Goal: Information Seeking & Learning: Learn about a topic

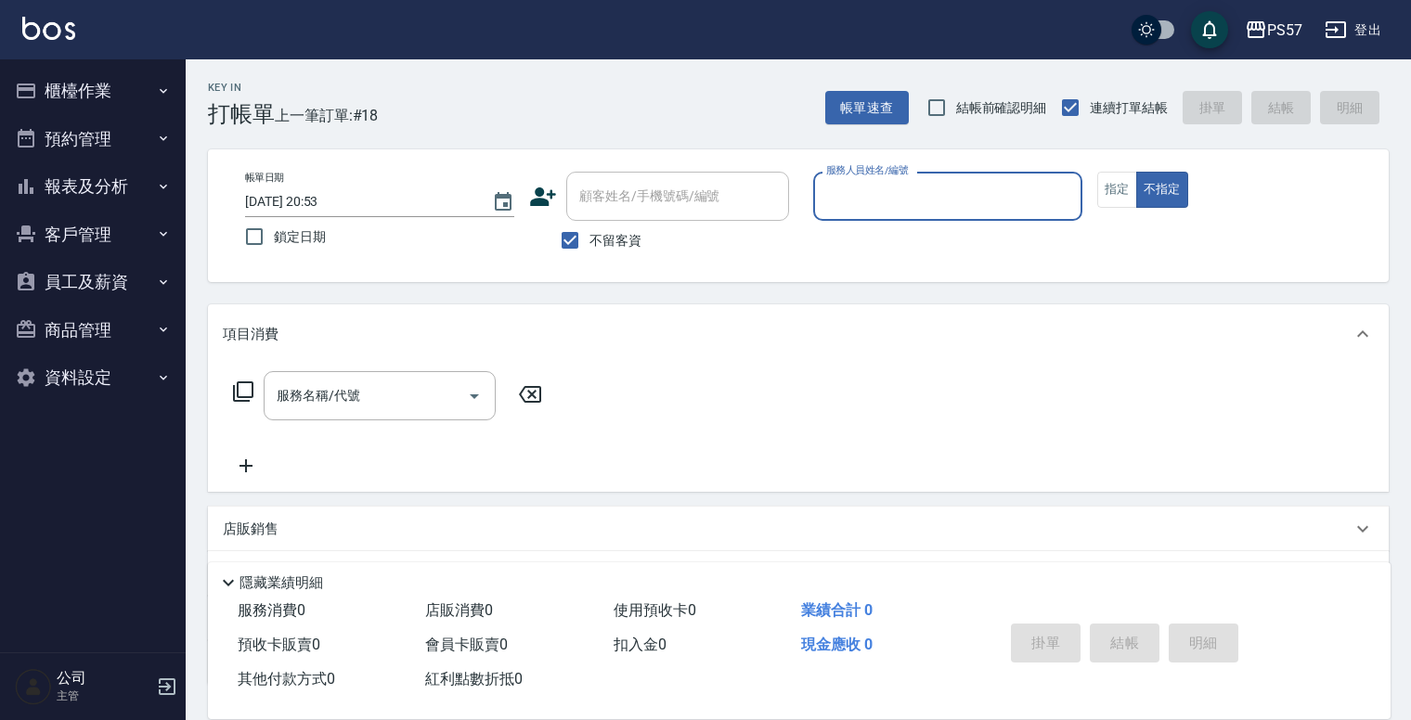
click at [130, 181] on button "報表及分析" at bounding box center [92, 186] width 171 height 48
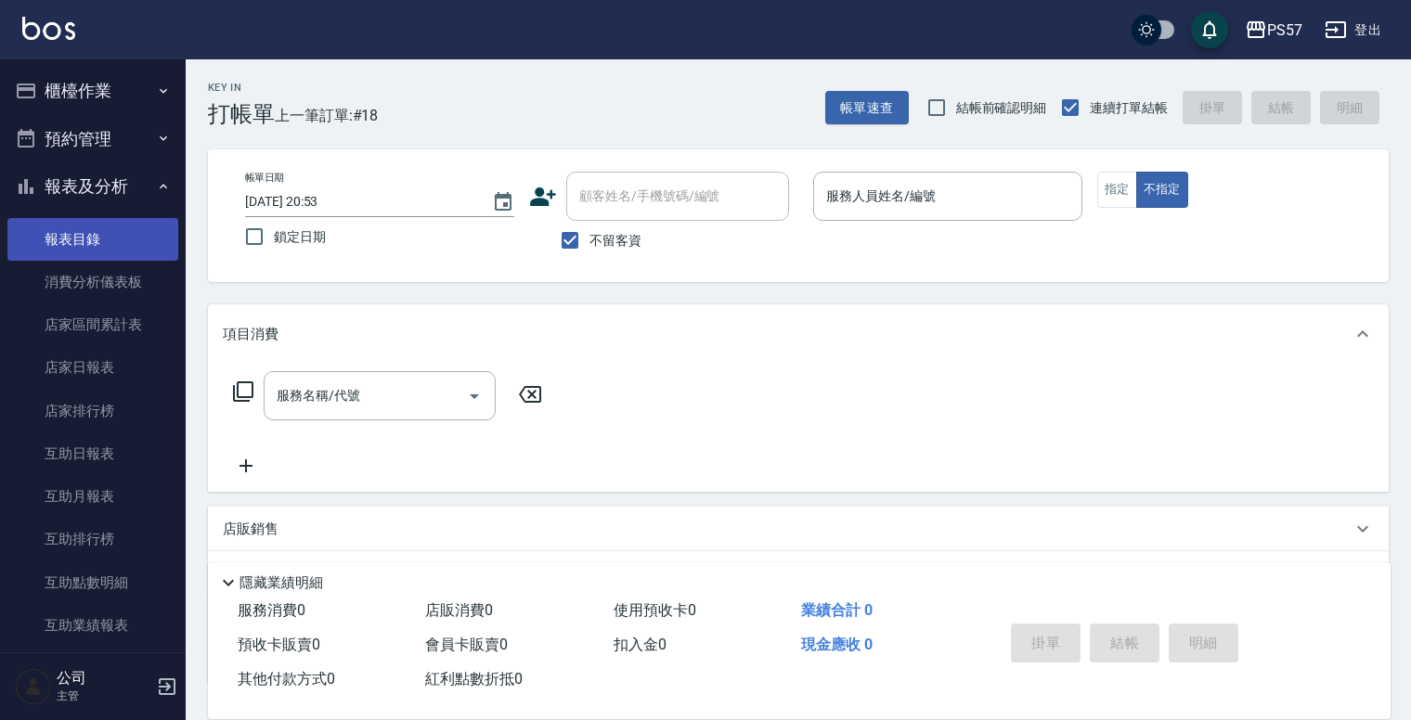
click at [103, 229] on link "報表目錄" at bounding box center [92, 239] width 171 height 43
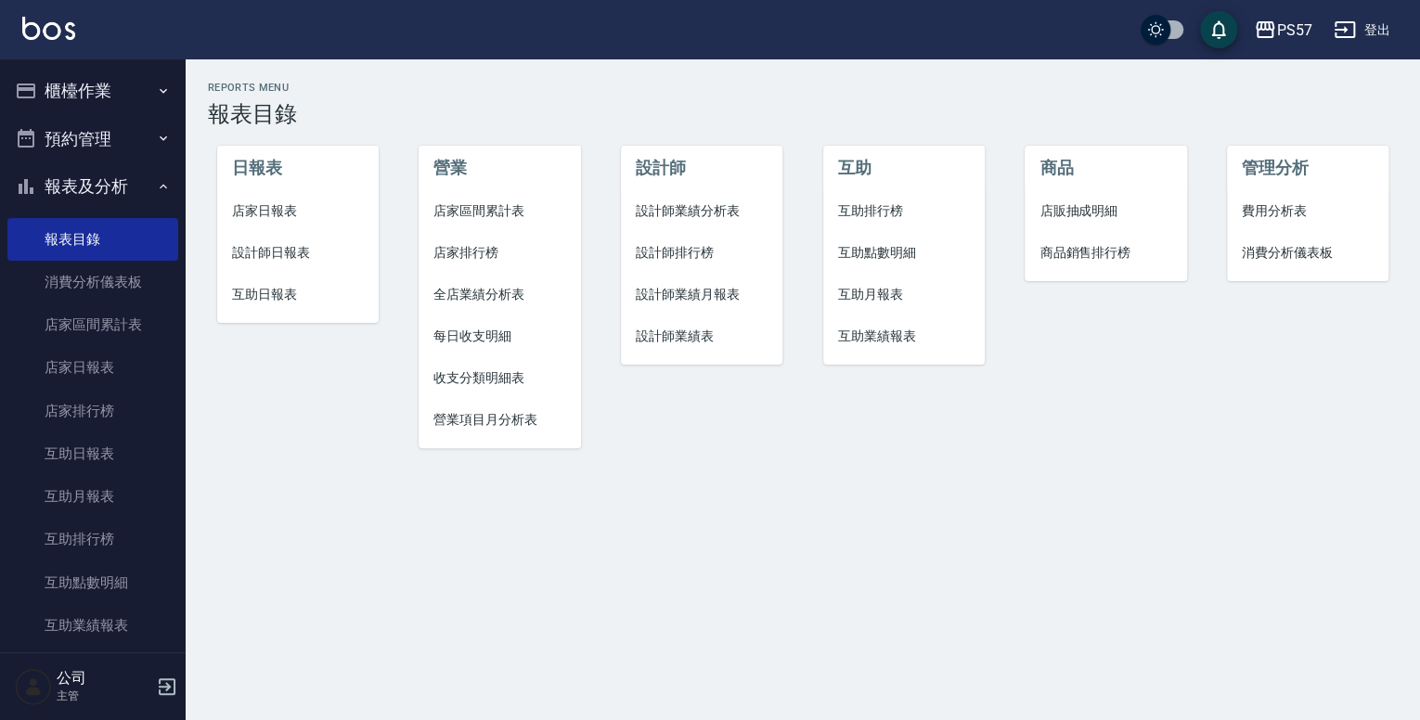
click at [266, 204] on span "店家日報表" at bounding box center [298, 210] width 132 height 19
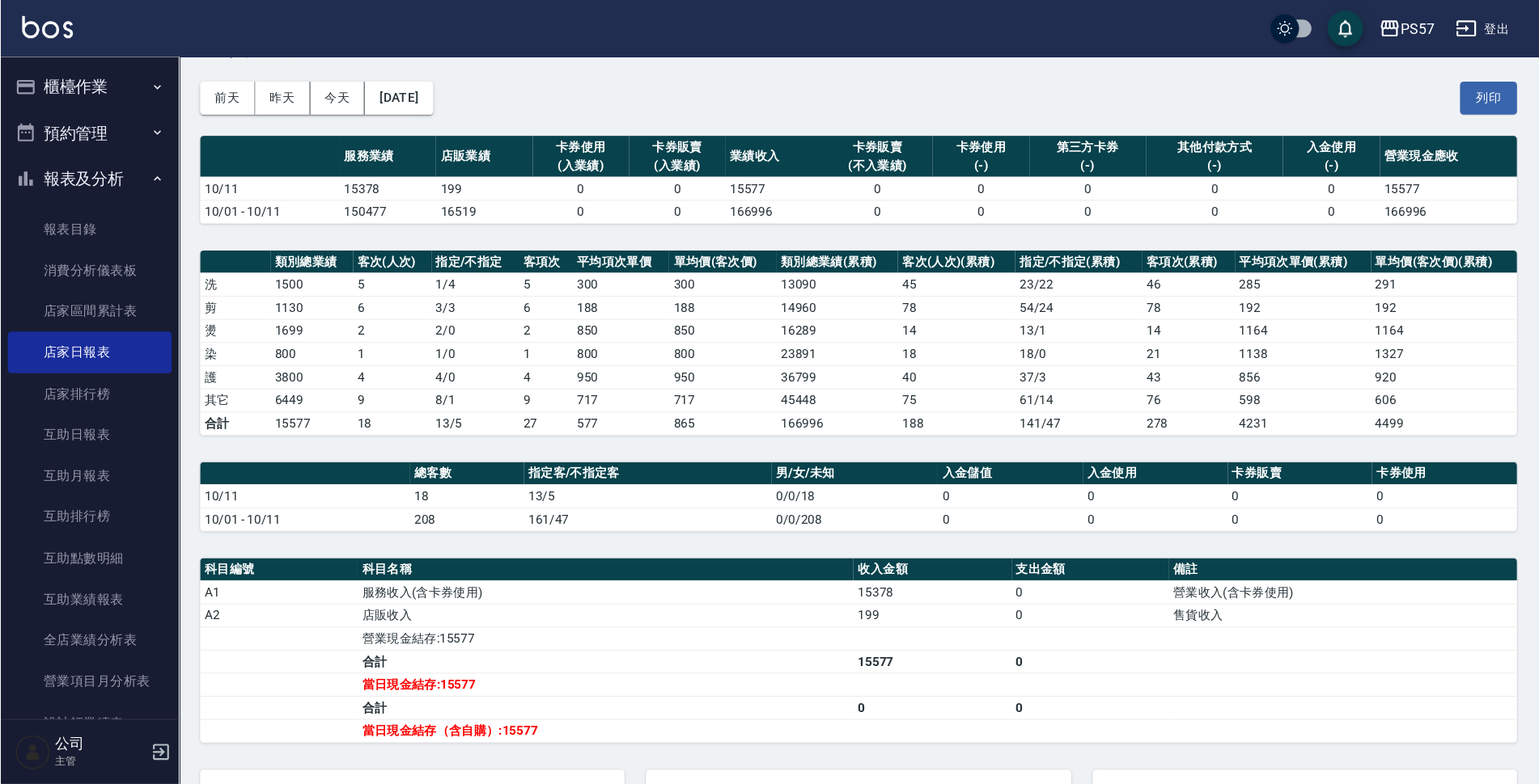
scroll to position [56, 0]
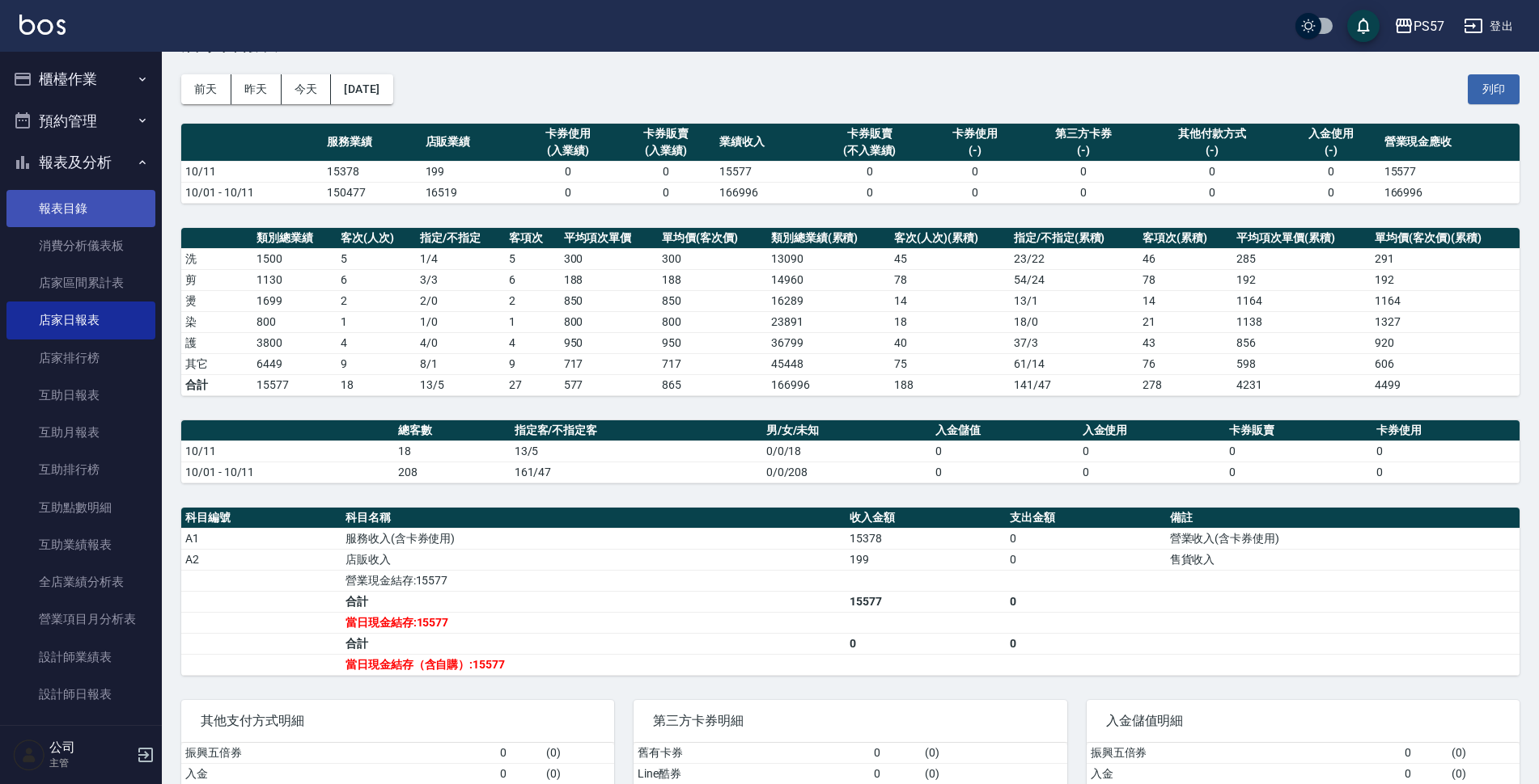
drag, startPoint x: 64, startPoint y: 206, endPoint x: 85, endPoint y: 197, distance: 22.8
click at [64, 206] on link "報表目錄" at bounding box center [80, 208] width 149 height 37
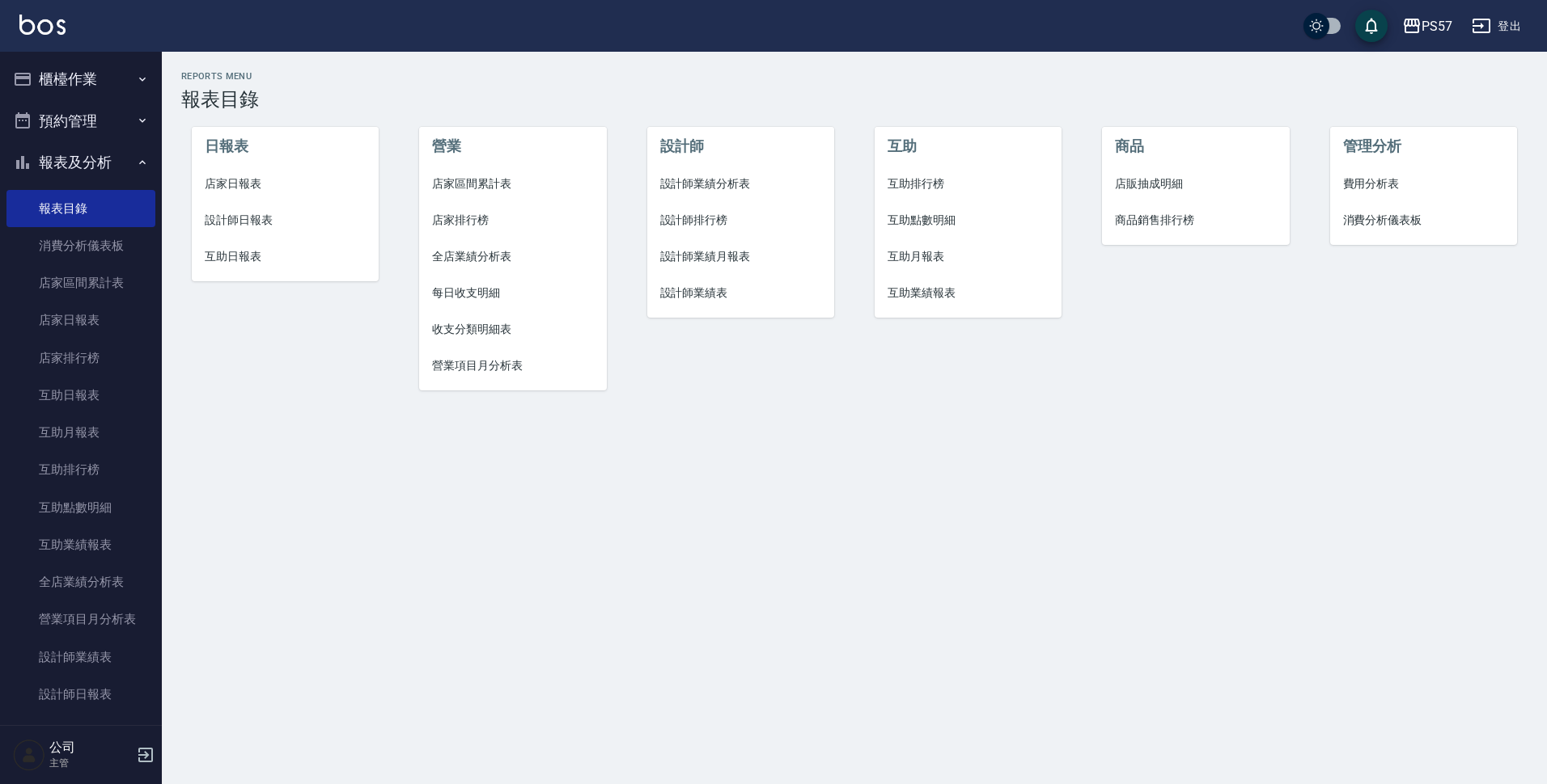
click at [267, 207] on li "設計師日報表" at bounding box center [285, 220] width 187 height 37
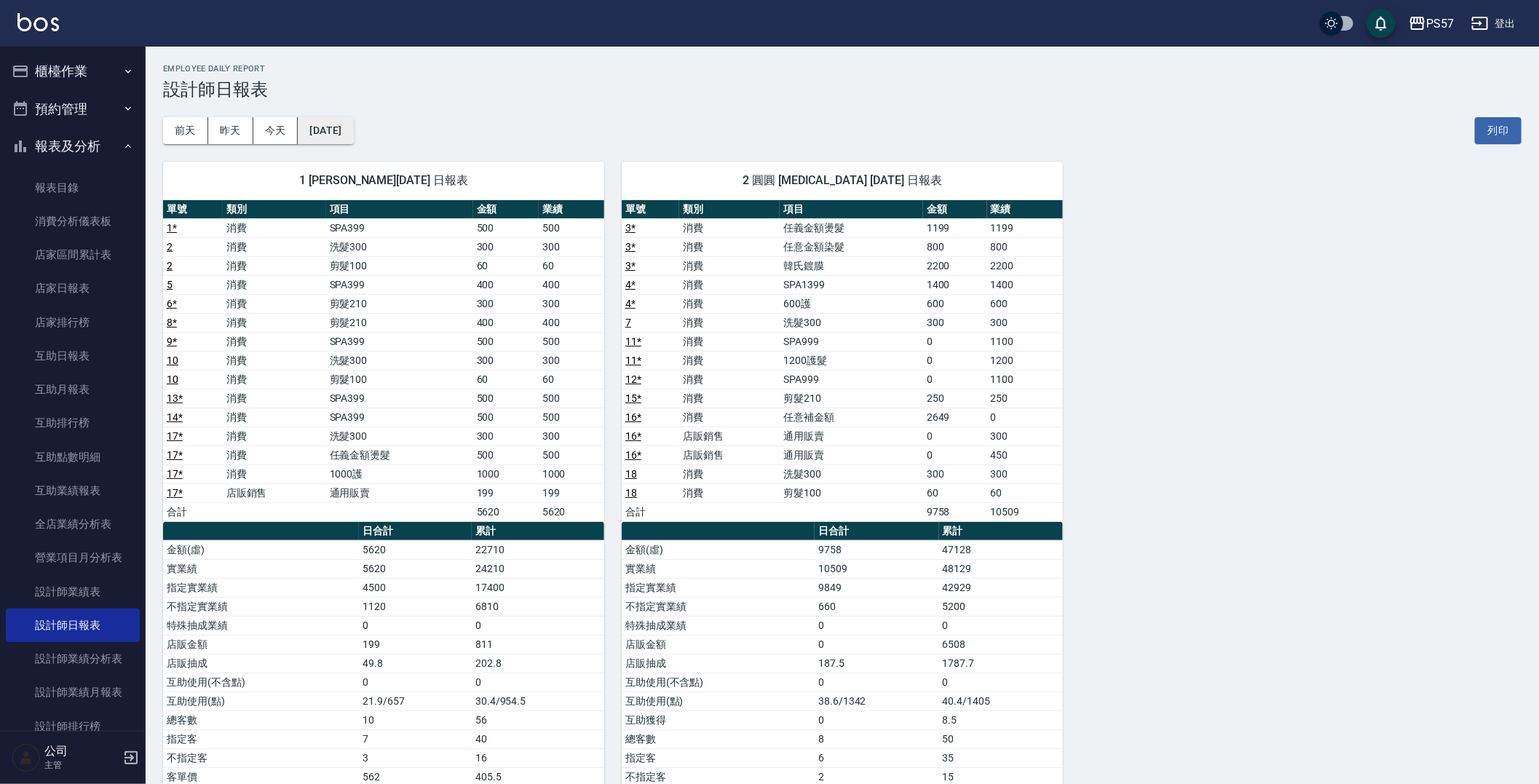
click at [353, 118] on button "[DATE]" at bounding box center [326, 130] width 56 height 27
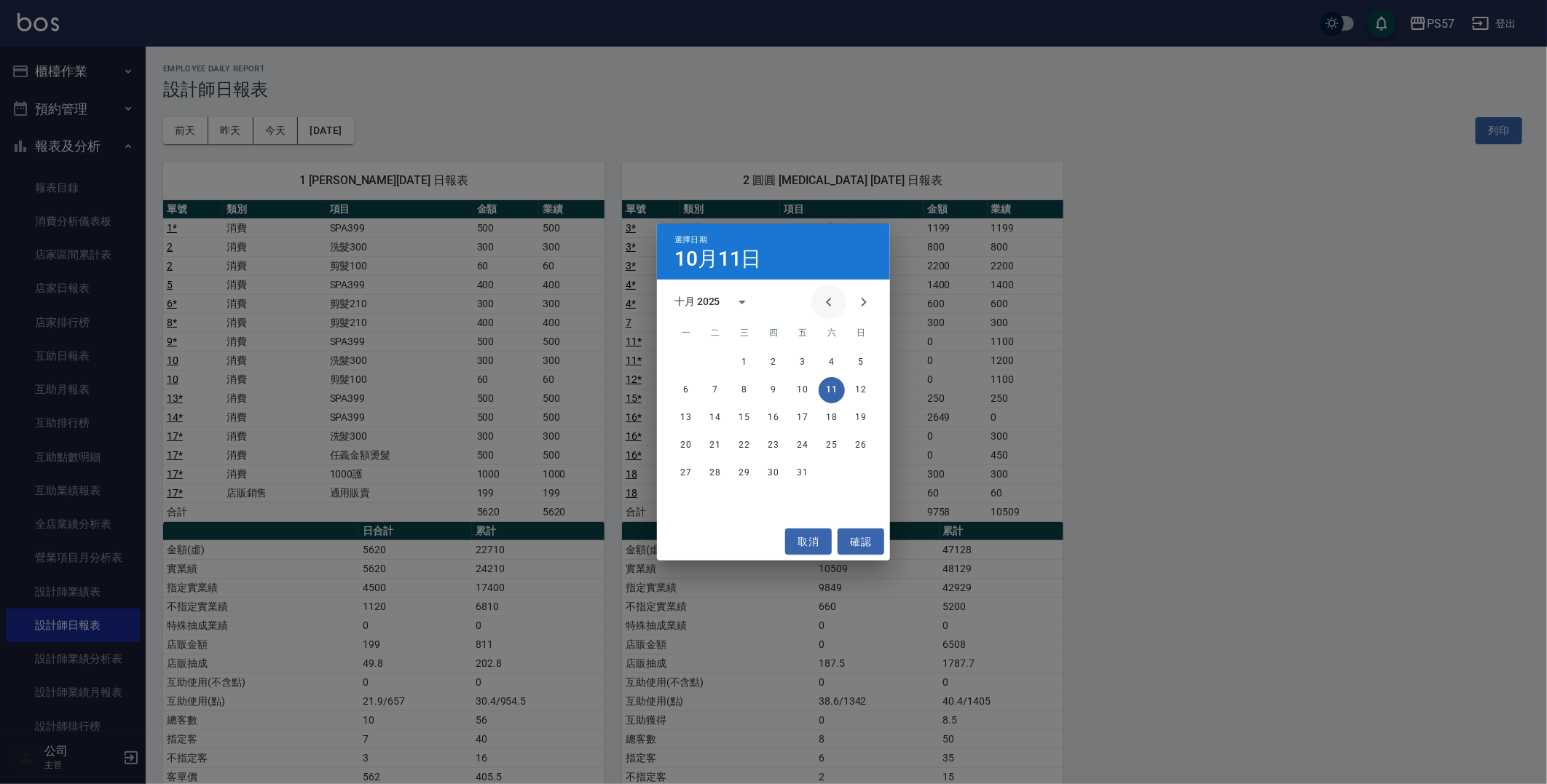
click at [827, 302] on icon "Previous month" at bounding box center [828, 302] width 5 height 9
click at [777, 393] on button "11" at bounding box center [773, 390] width 26 height 26
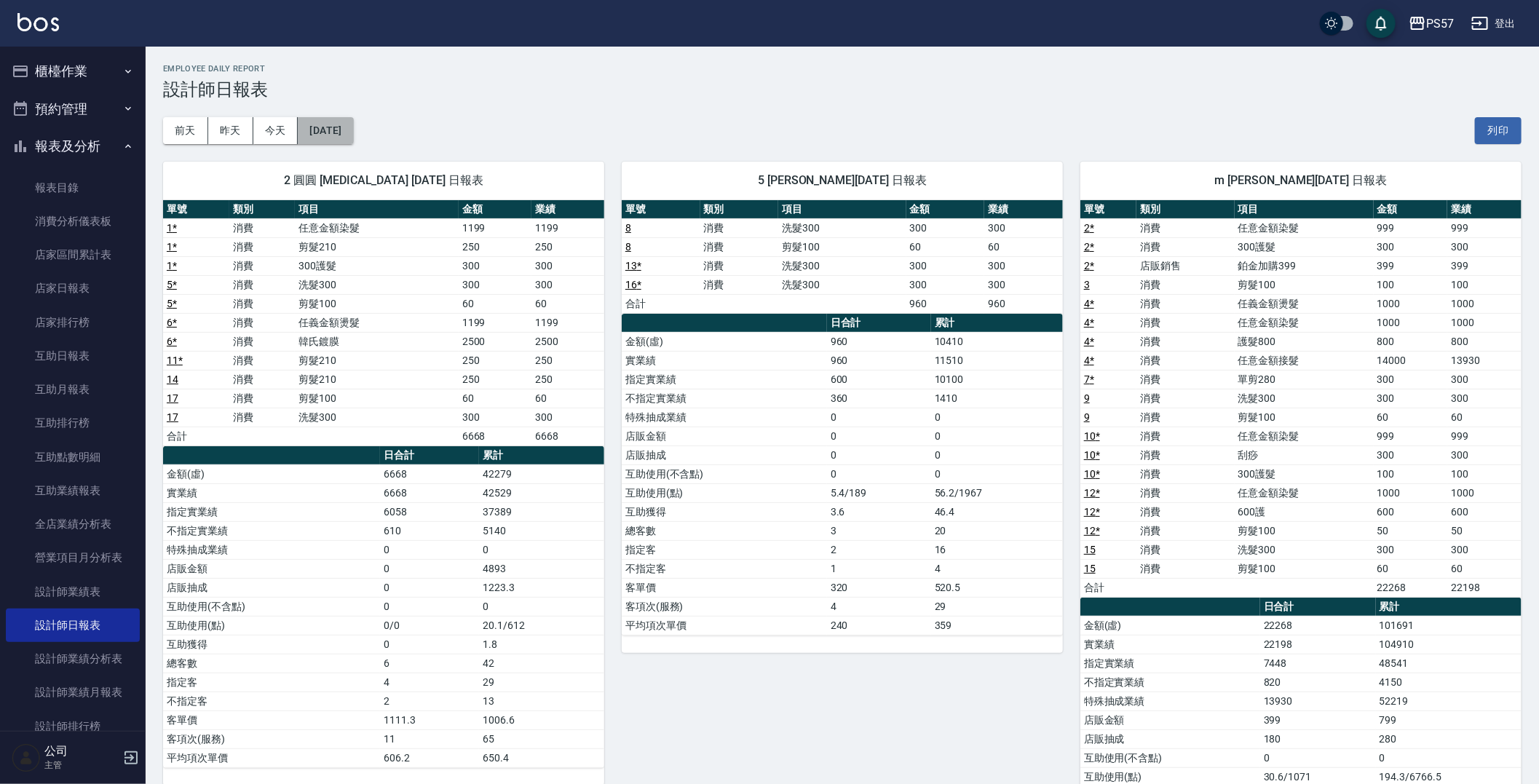
click at [348, 129] on button "[DATE]" at bounding box center [326, 130] width 56 height 27
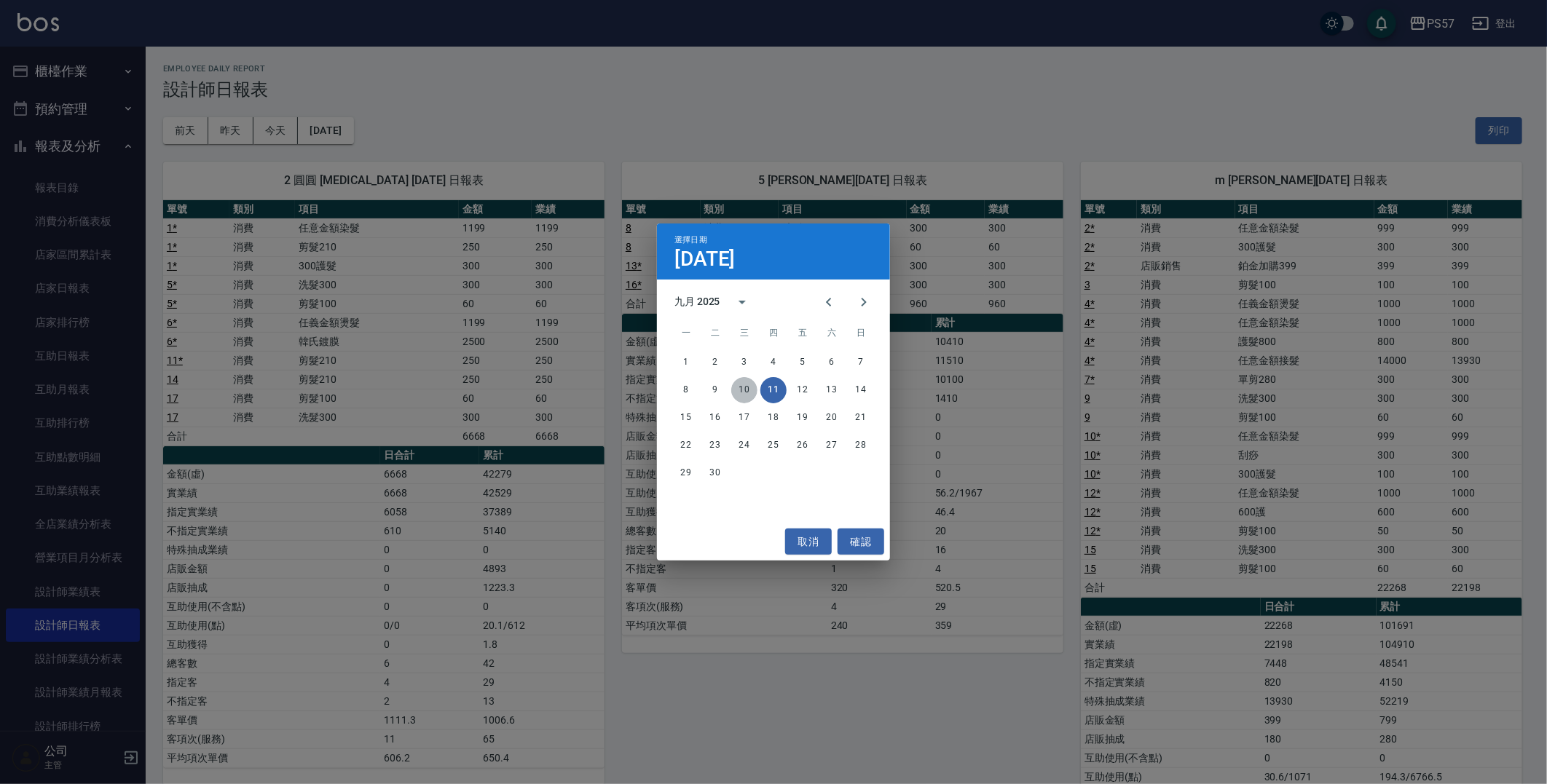
click at [746, 390] on button "10" at bounding box center [744, 390] width 26 height 26
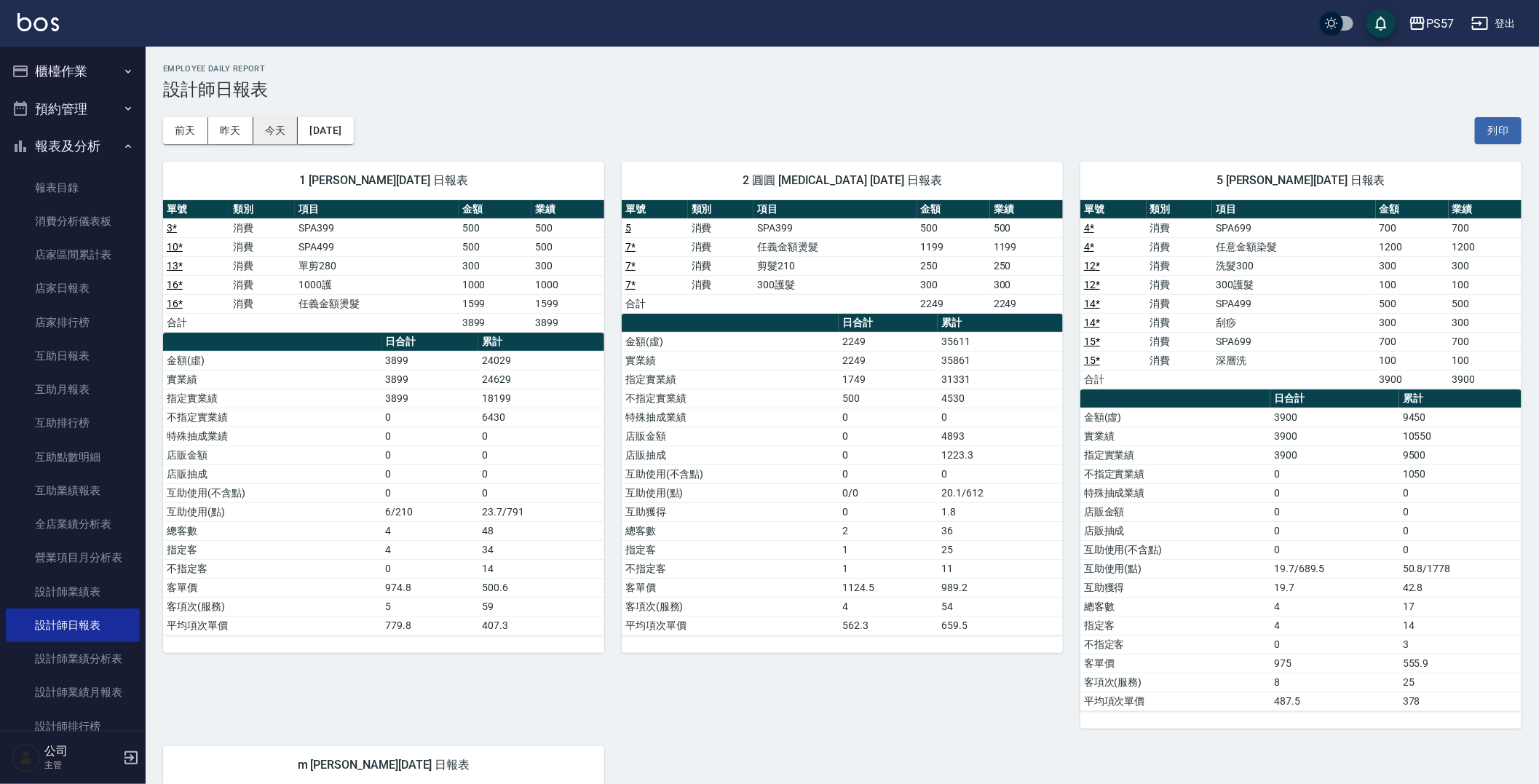
click at [274, 124] on button "今天" at bounding box center [276, 130] width 45 height 27
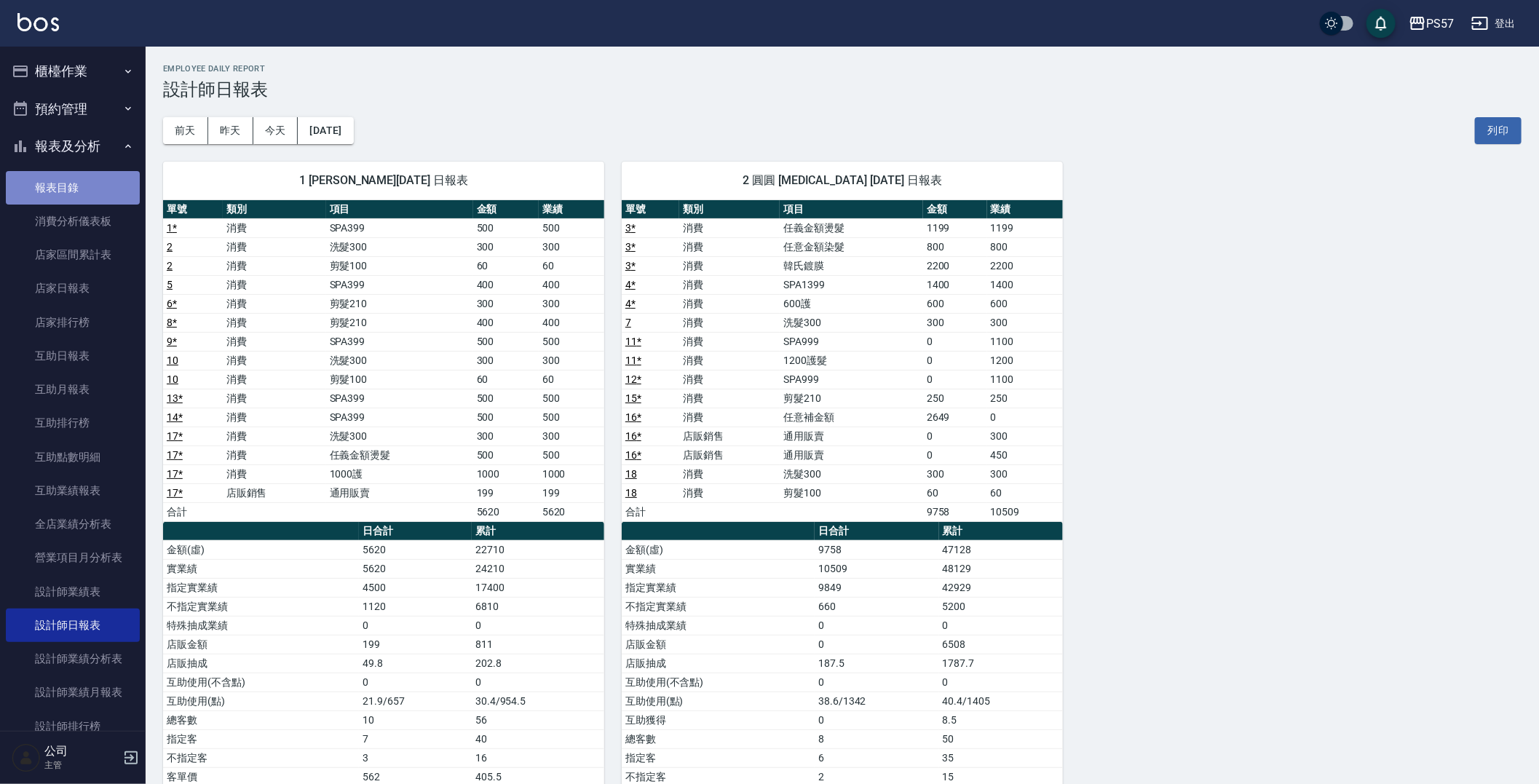
click at [86, 191] on link "報表目錄" at bounding box center [72, 187] width 134 height 34
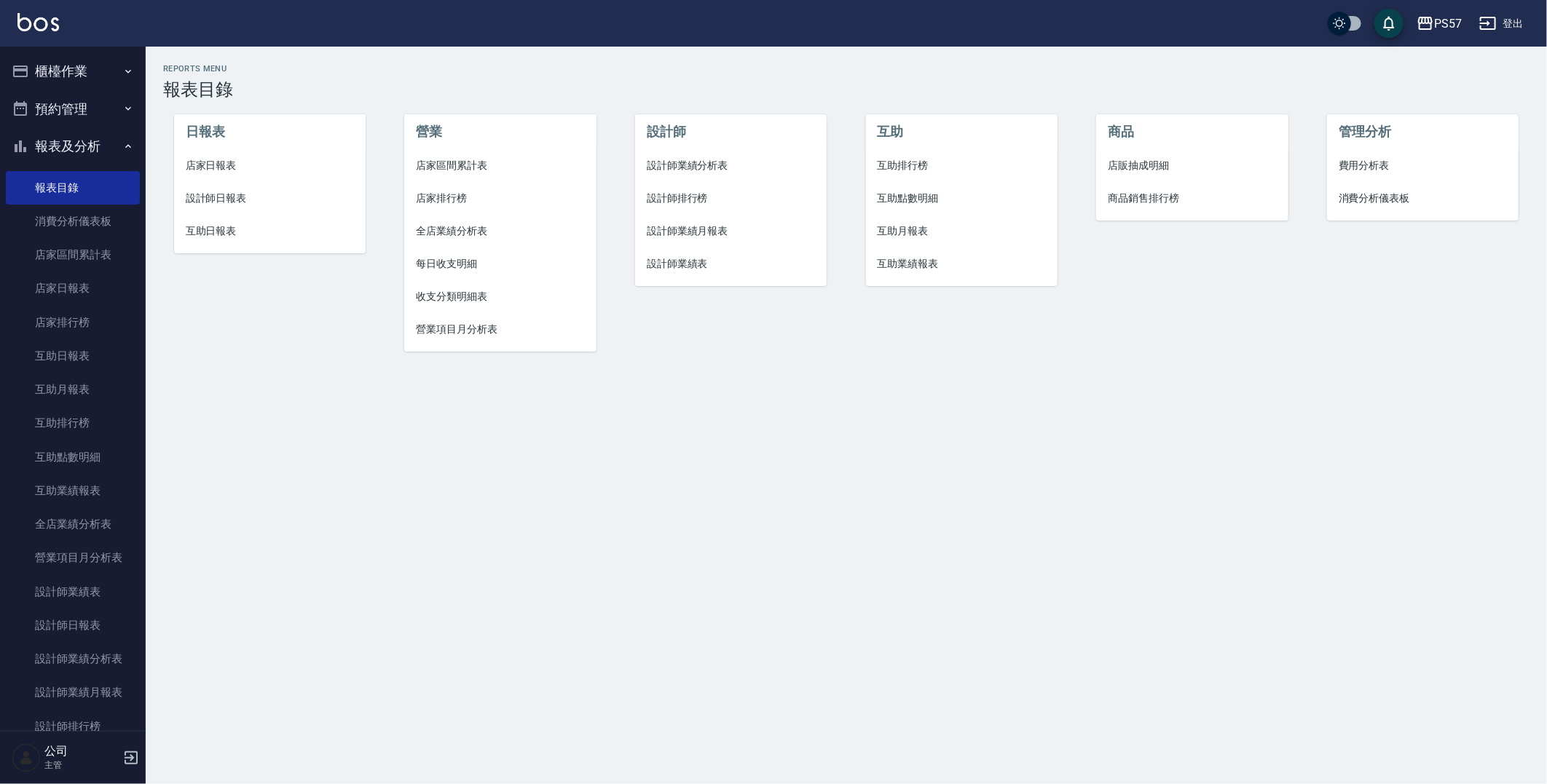
click at [222, 229] on span "互助日報表" at bounding box center [270, 230] width 168 height 15
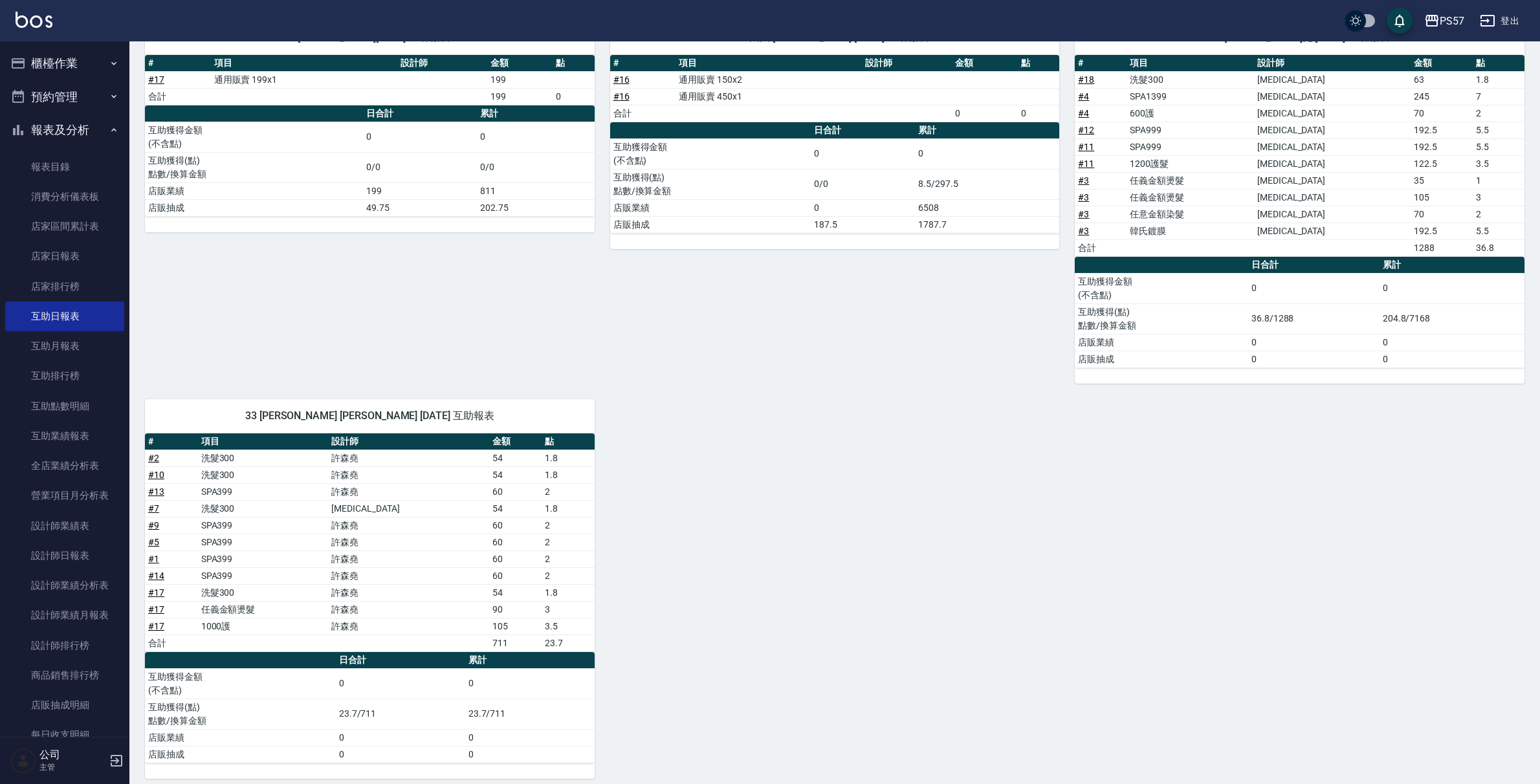
scroll to position [185, 0]
